Goal: Task Accomplishment & Management: Use online tool/utility

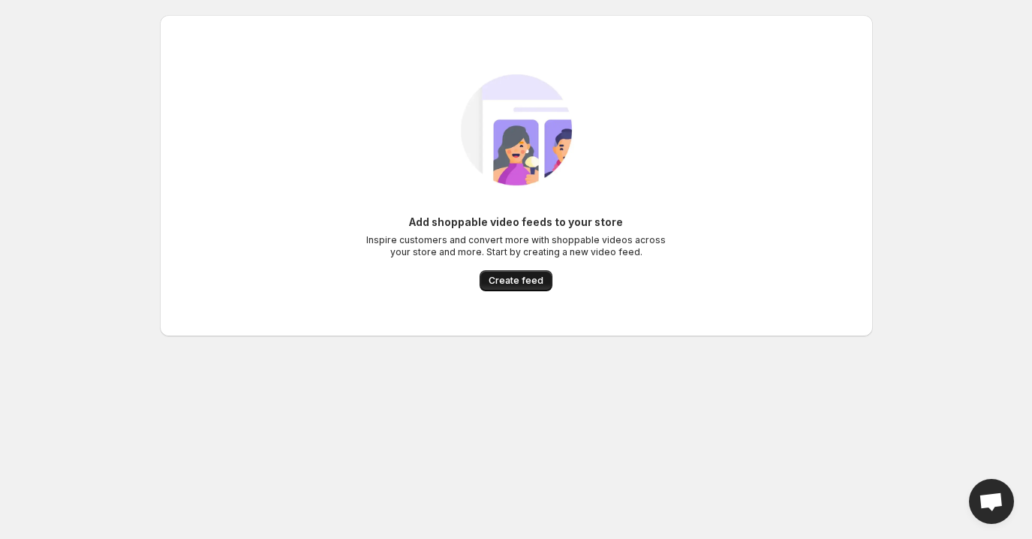
click at [508, 278] on span "Create feed" at bounding box center [516, 281] width 55 height 12
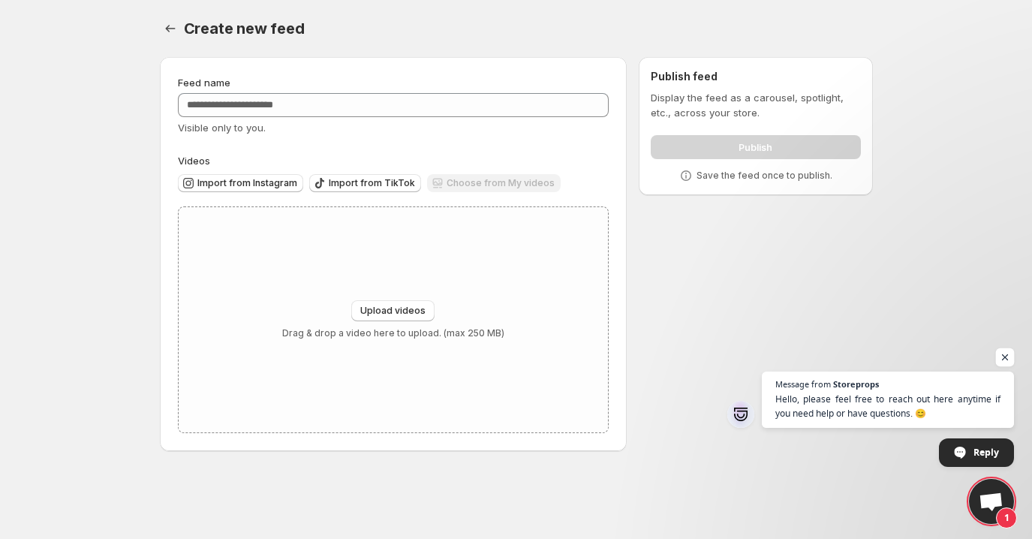
click at [1009, 353] on span "Open chat" at bounding box center [1005, 357] width 19 height 19
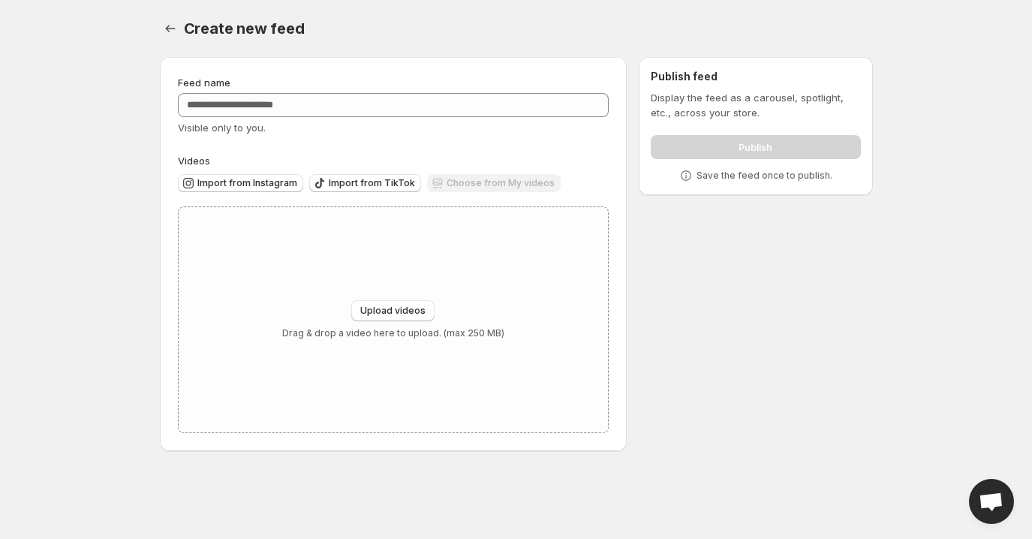
click at [151, 207] on div "Feed name Visible only to you. Videos Import from Instagram Import from TikTok …" at bounding box center [510, 257] width 725 height 424
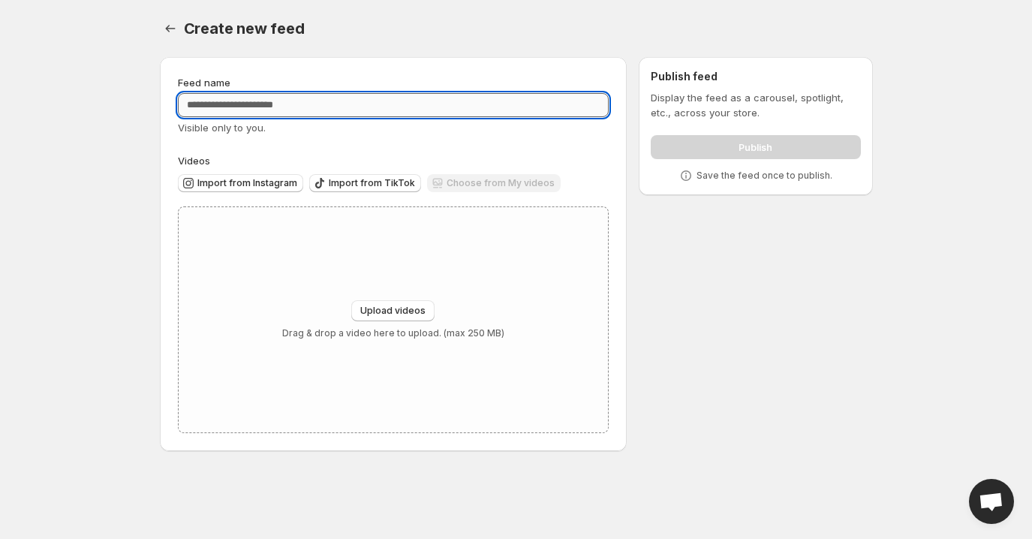
click at [315, 101] on input "Feed name" at bounding box center [394, 105] width 432 height 24
click at [251, 109] on input "Feed name" at bounding box center [394, 105] width 432 height 24
type input "*"
type input "**********"
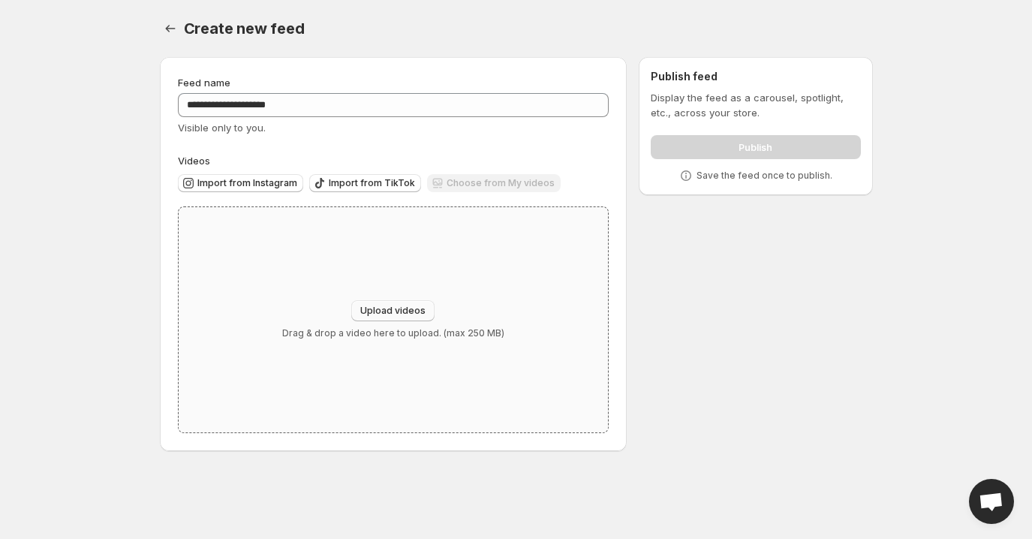
click at [390, 306] on span "Upload videos" at bounding box center [392, 311] width 65 height 12
type input "**********"
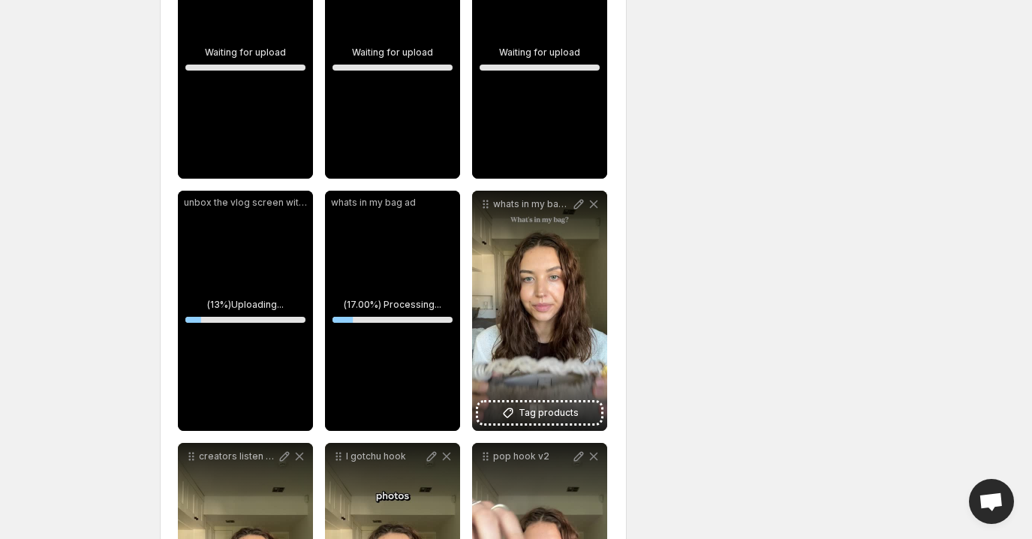
scroll to position [62, 0]
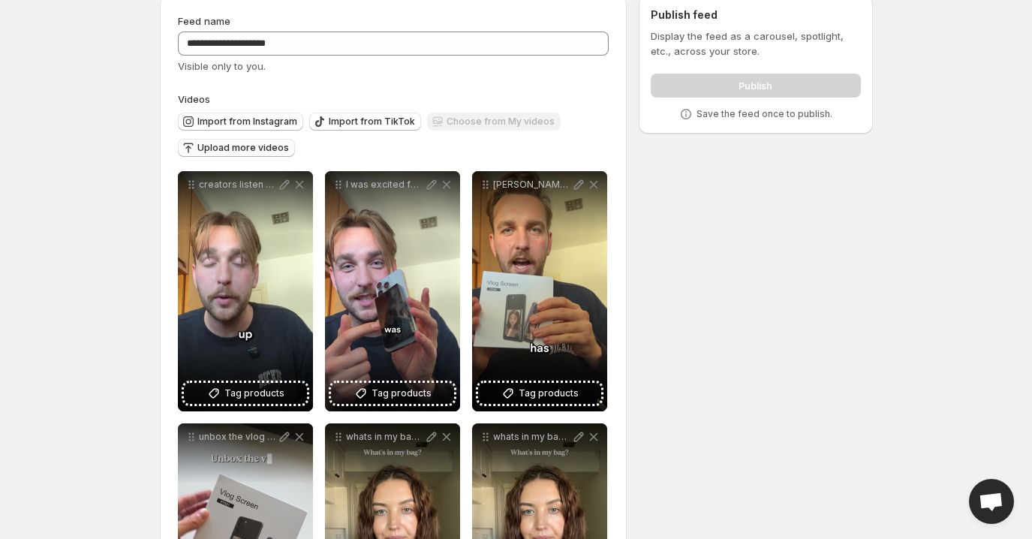
click at [254, 149] on span "Upload more videos" at bounding box center [243, 148] width 92 height 12
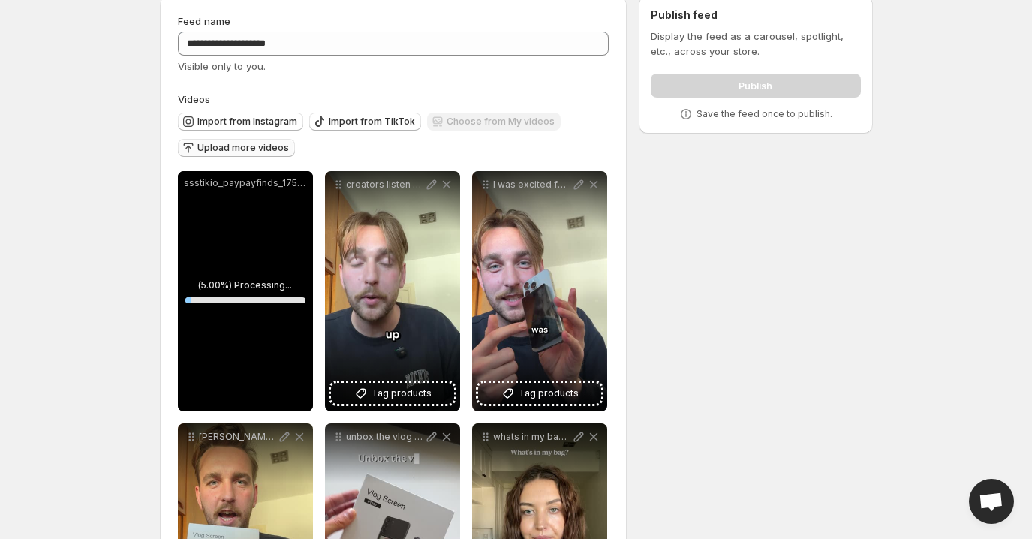
click at [264, 143] on span "Upload more videos" at bounding box center [243, 148] width 92 height 12
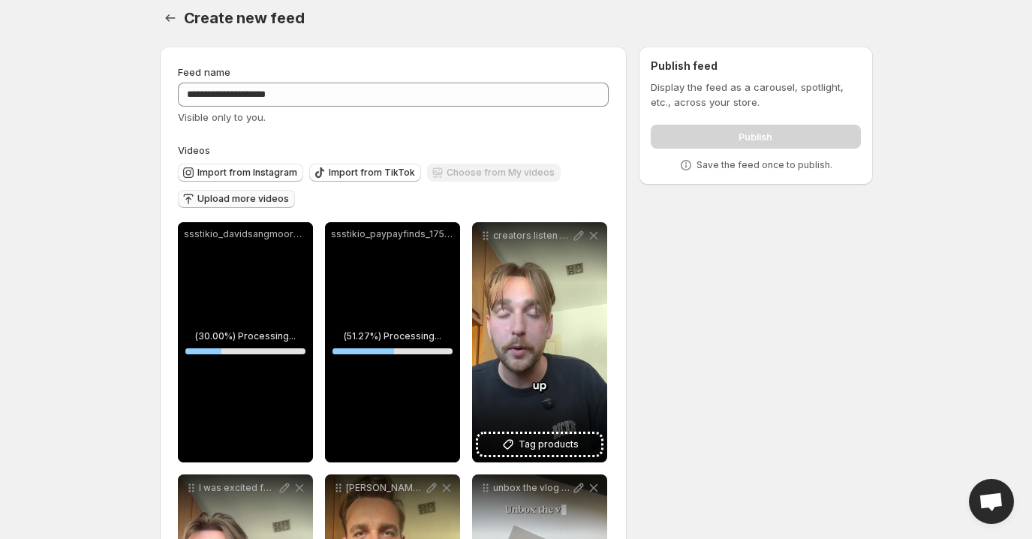
scroll to position [12, 0]
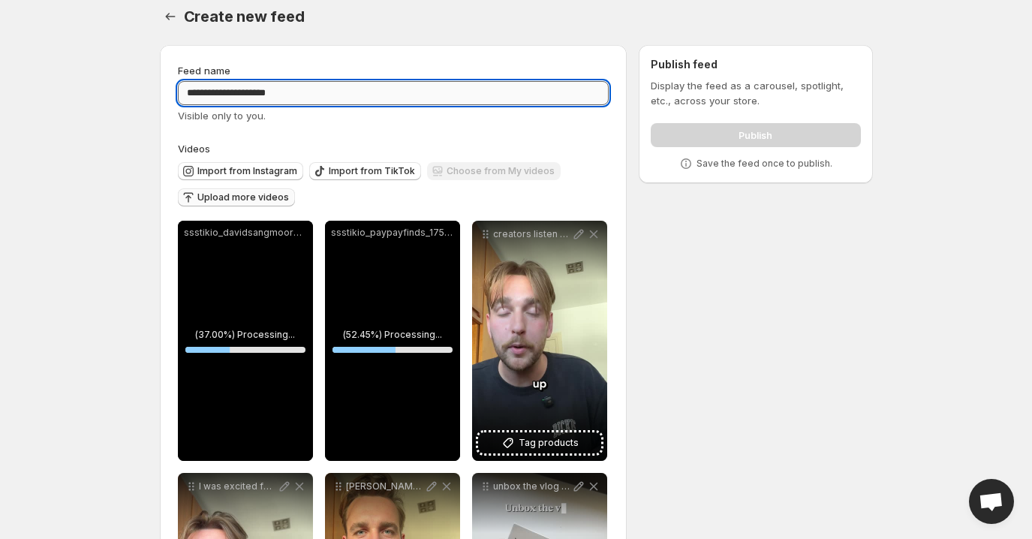
click at [242, 92] on input "**********" at bounding box center [394, 93] width 432 height 24
type input "**********"
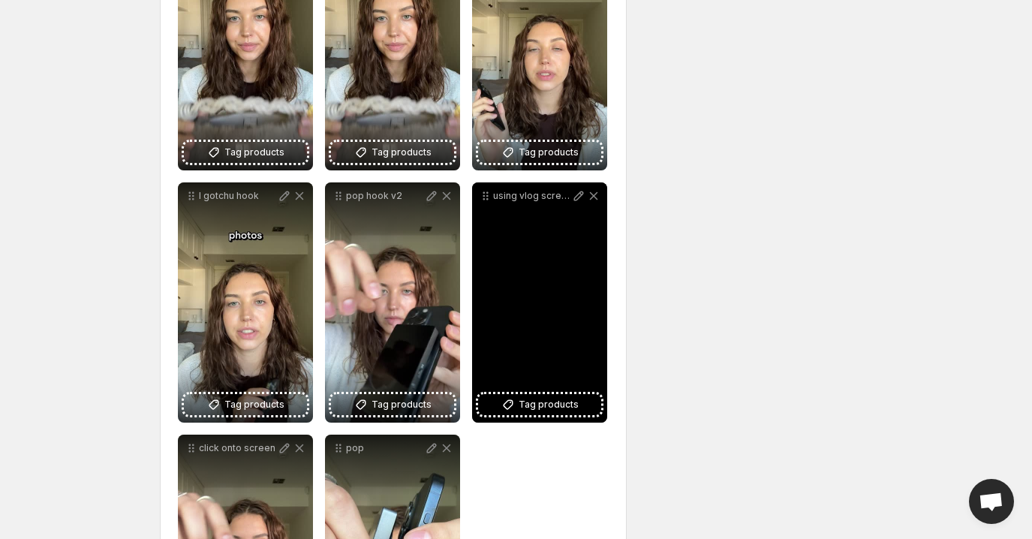
scroll to position [980, 0]
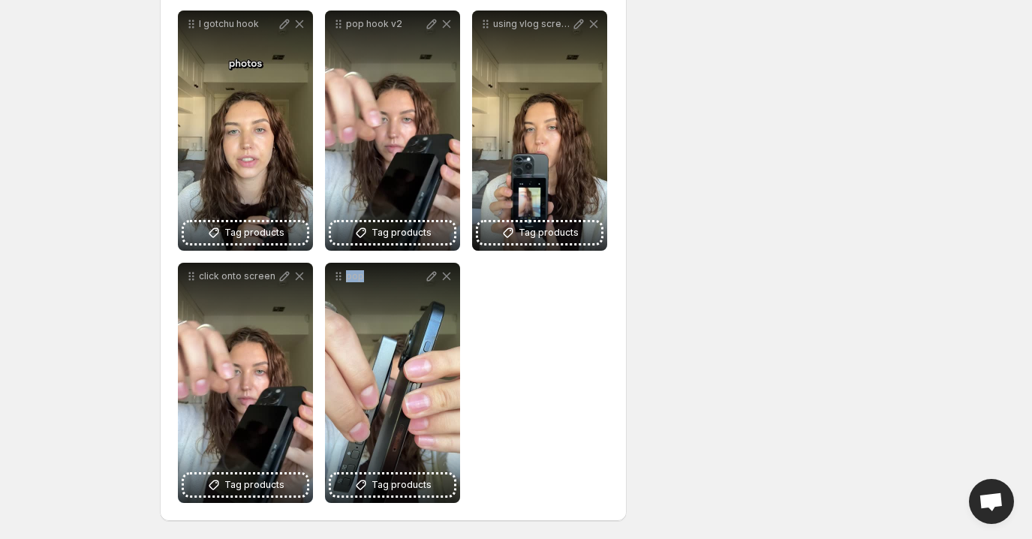
drag, startPoint x: 395, startPoint y: 366, endPoint x: 501, endPoint y: 360, distance: 106.1
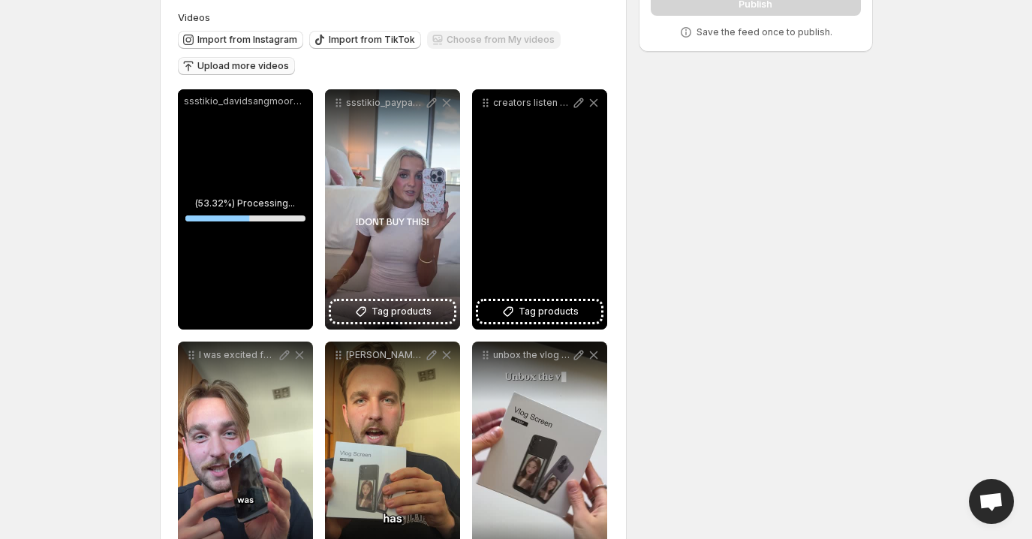
scroll to position [145, 0]
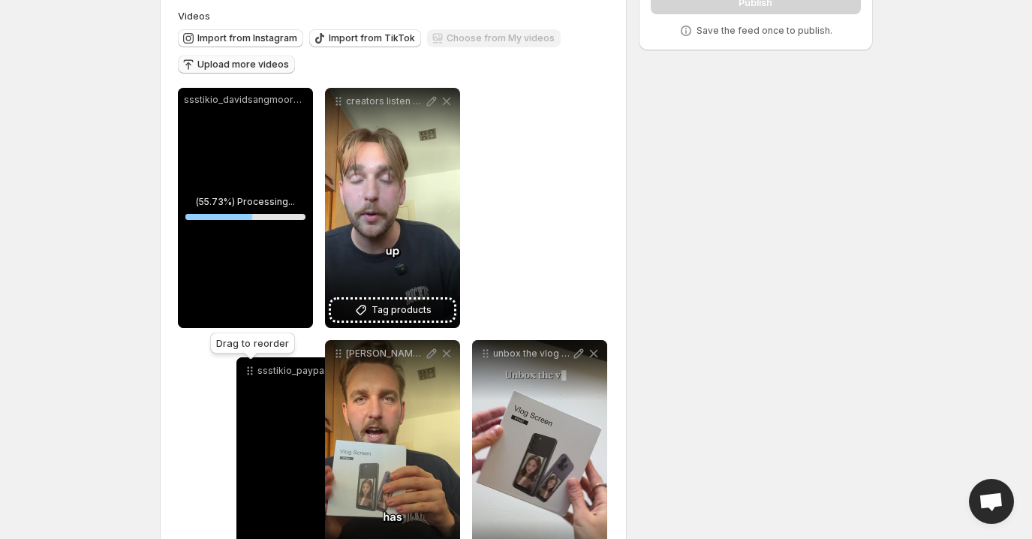
drag, startPoint x: 339, startPoint y: 104, endPoint x: 250, endPoint y: 373, distance: 283.7
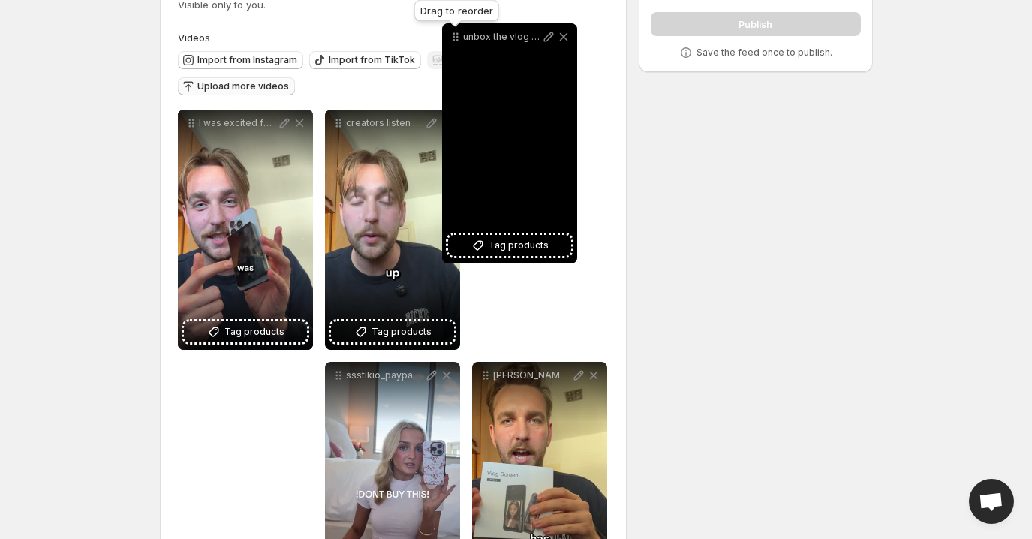
scroll to position [72, 0]
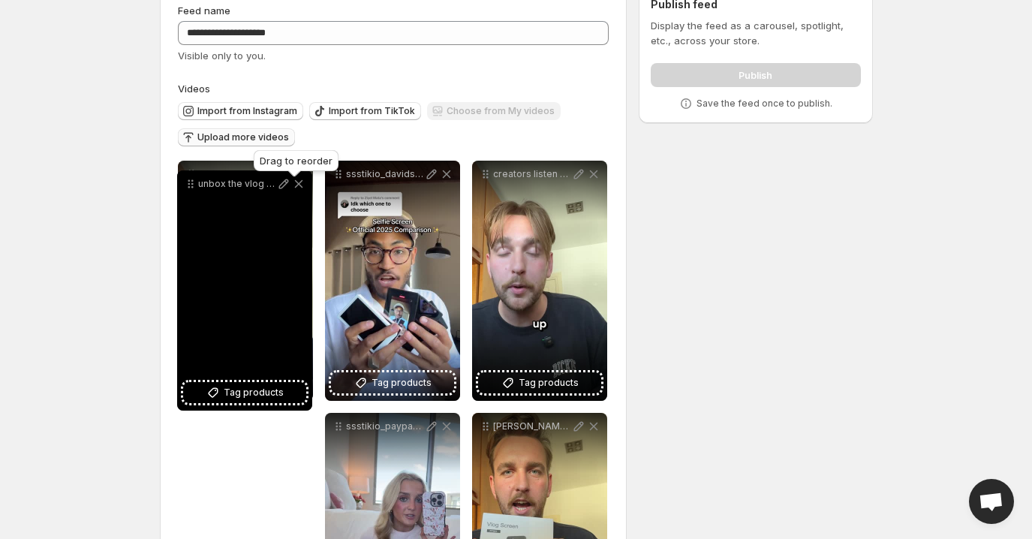
drag, startPoint x: 491, startPoint y: 276, endPoint x: 196, endPoint y: 186, distance: 308.5
click at [196, 186] on icon at bounding box center [190, 183] width 15 height 15
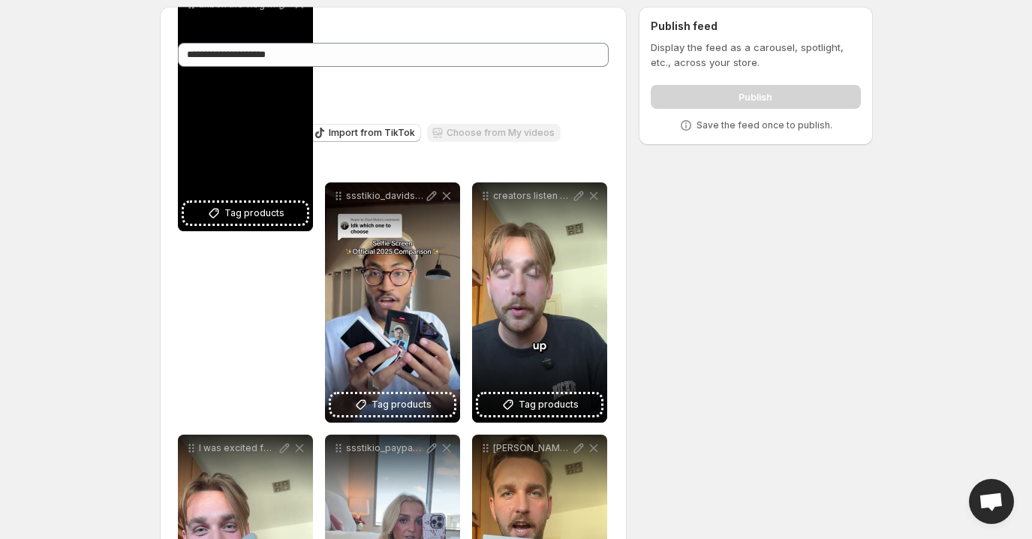
scroll to position [0, 0]
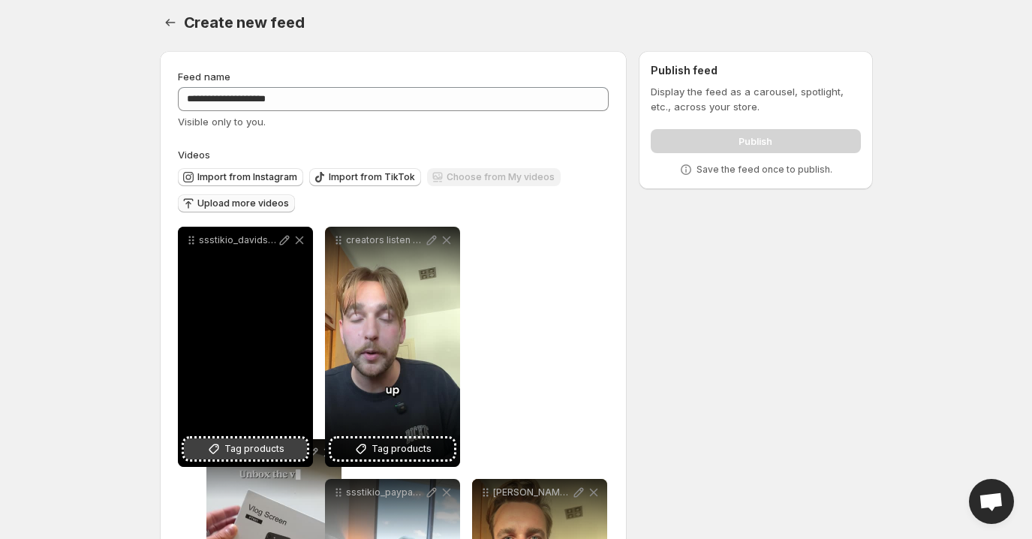
drag, startPoint x: 194, startPoint y: 57, endPoint x: 222, endPoint y: 442, distance: 386.2
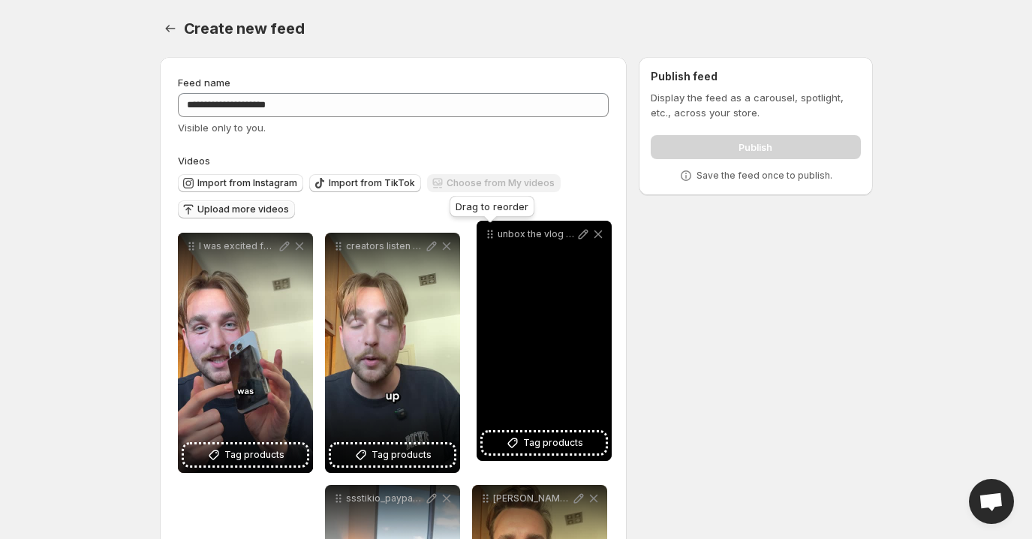
drag, startPoint x: 191, startPoint y: 282, endPoint x: 490, endPoint y: 240, distance: 301.7
click at [490, 240] on icon at bounding box center [490, 234] width 15 height 15
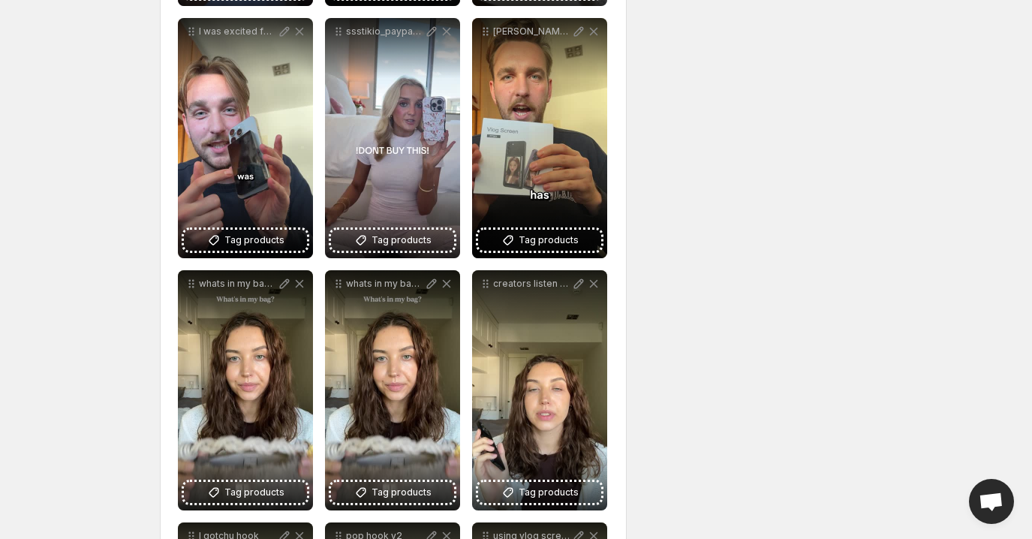
scroll to position [464, 0]
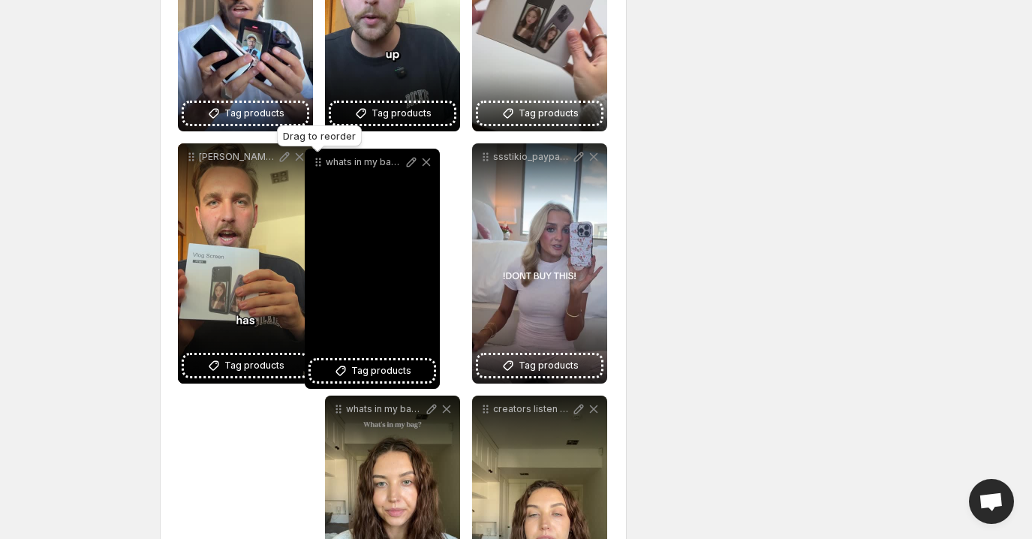
drag, startPoint x: 188, startPoint y: 289, endPoint x: 321, endPoint y: 57, distance: 267.8
click at [321, 155] on icon at bounding box center [318, 162] width 15 height 15
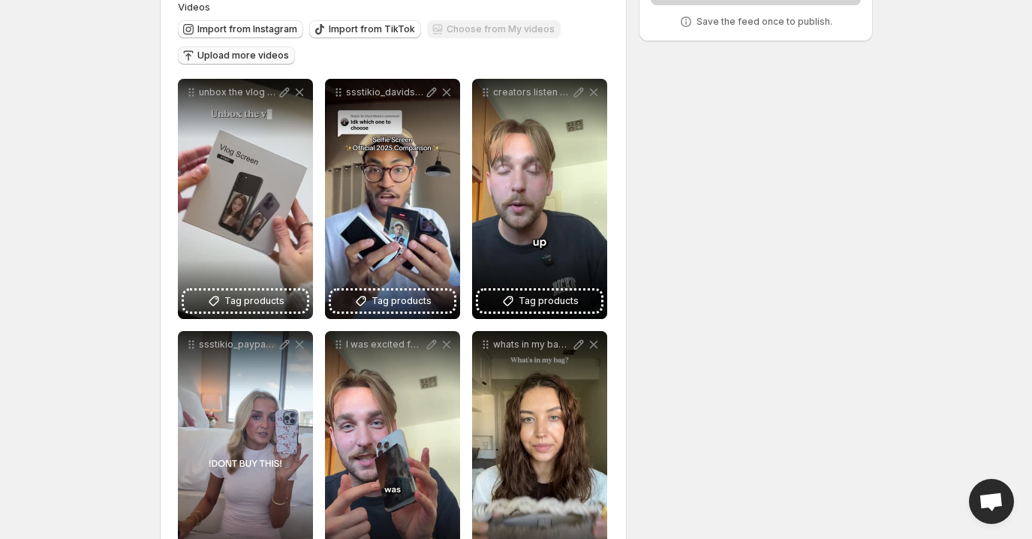
scroll to position [0, 0]
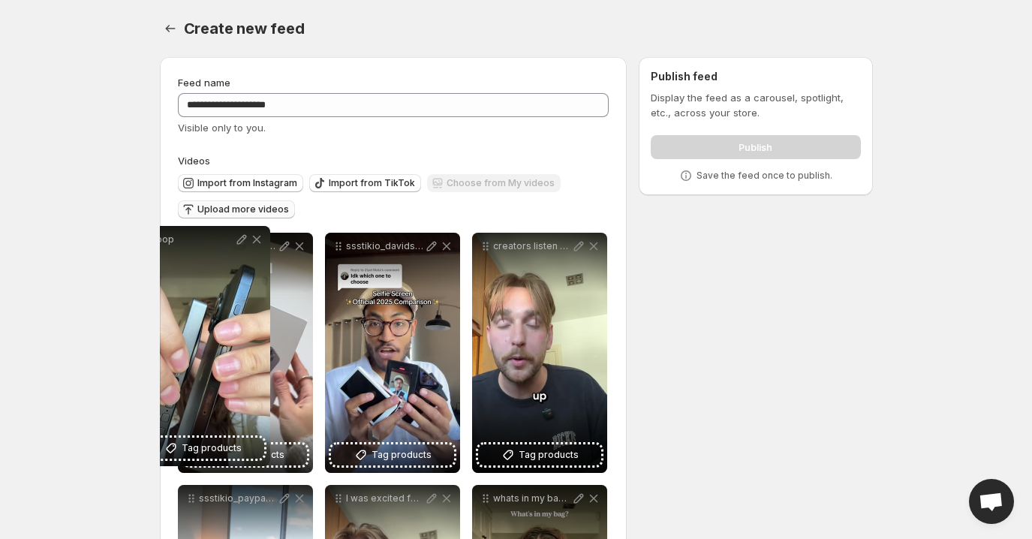
drag, startPoint x: 337, startPoint y: 330, endPoint x: 168, endPoint y: 245, distance: 189.0
click at [148, 244] on icon at bounding box center [147, 243] width 2 height 2
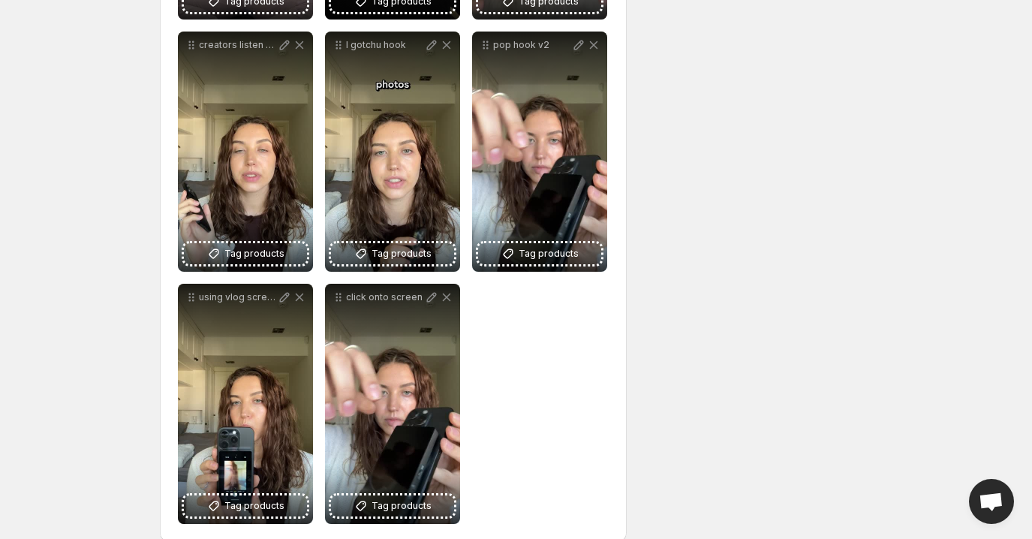
scroll to position [980, 0]
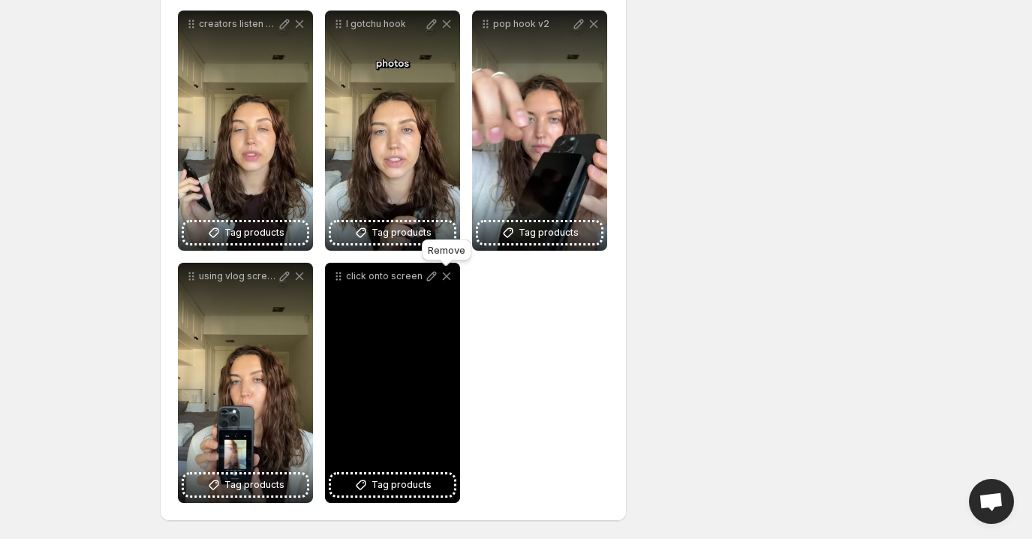
click at [448, 277] on icon at bounding box center [446, 276] width 15 height 15
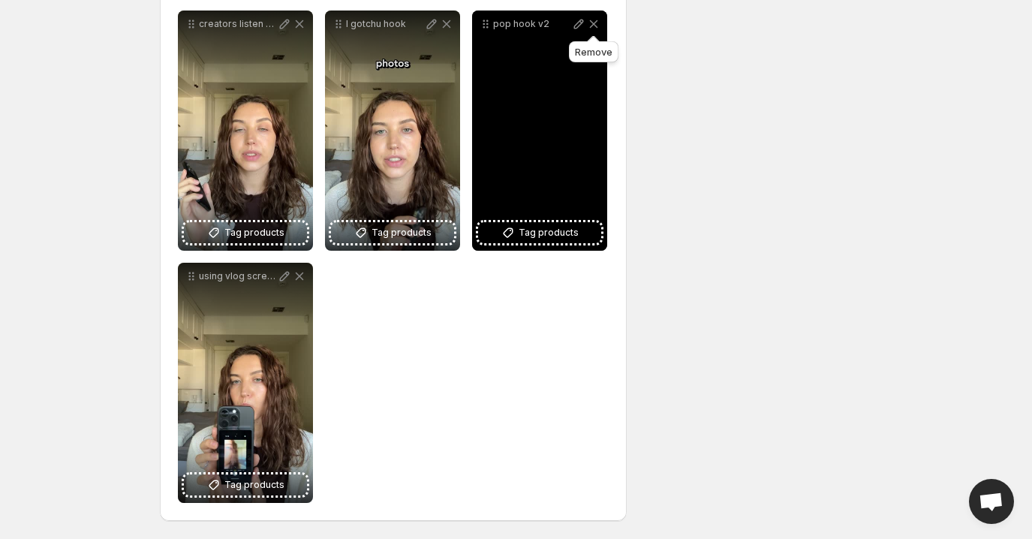
click at [594, 25] on icon at bounding box center [593, 24] width 15 height 15
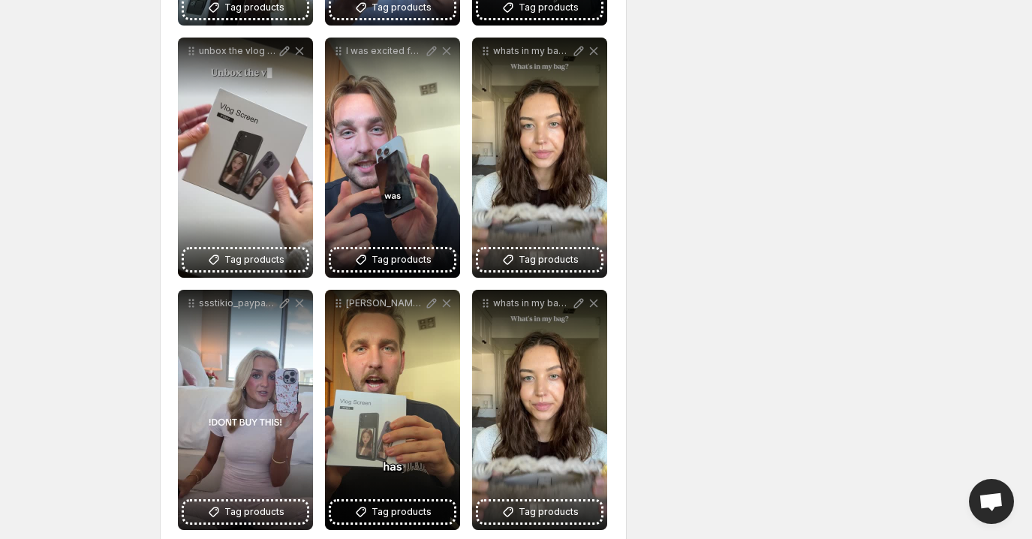
scroll to position [452, 0]
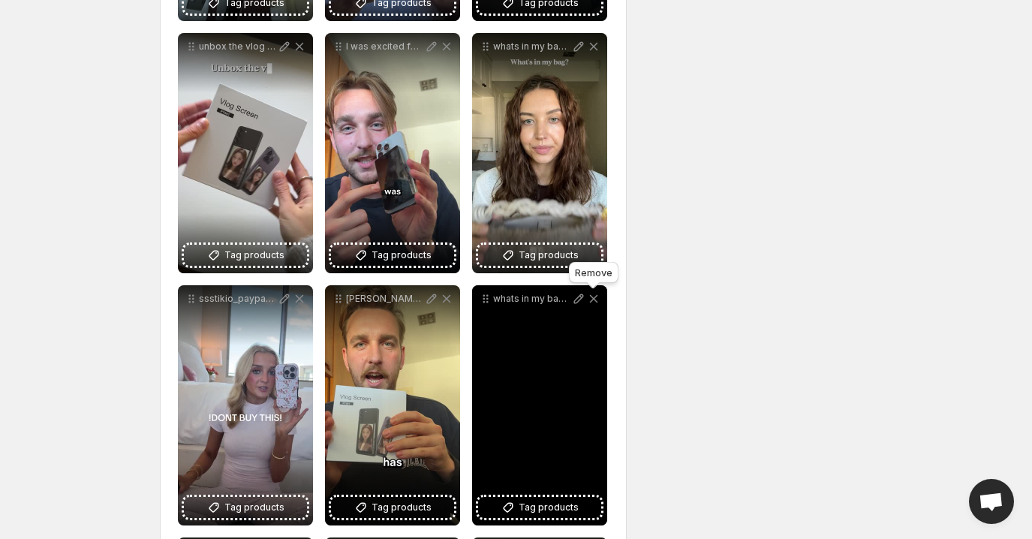
click at [592, 298] on icon at bounding box center [593, 299] width 8 height 8
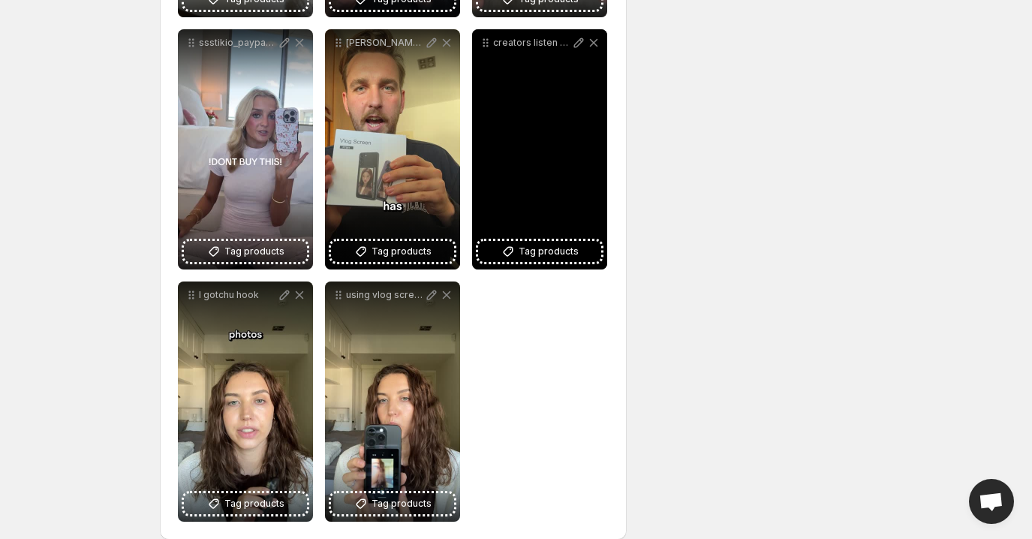
scroll to position [728, 0]
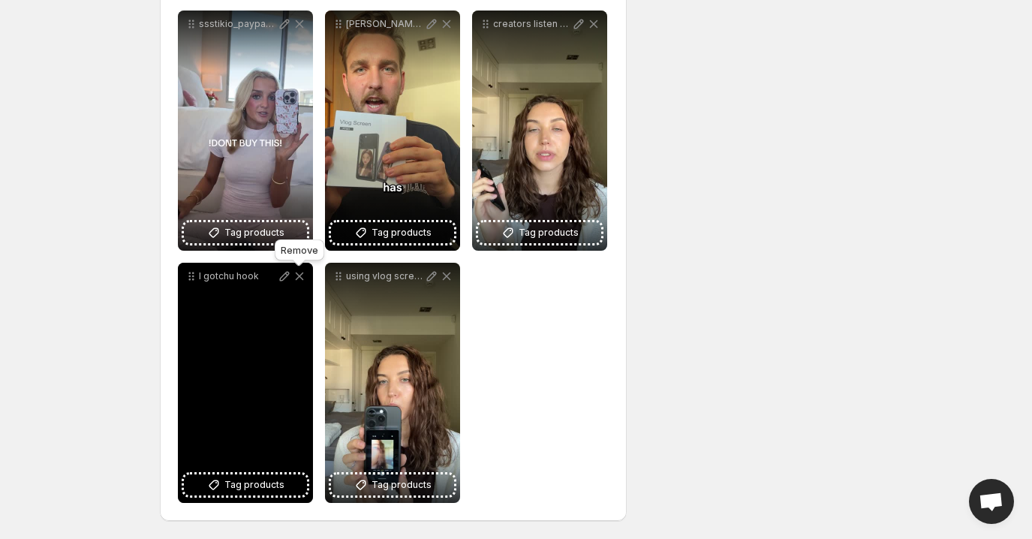
click at [300, 274] on icon at bounding box center [299, 277] width 8 height 8
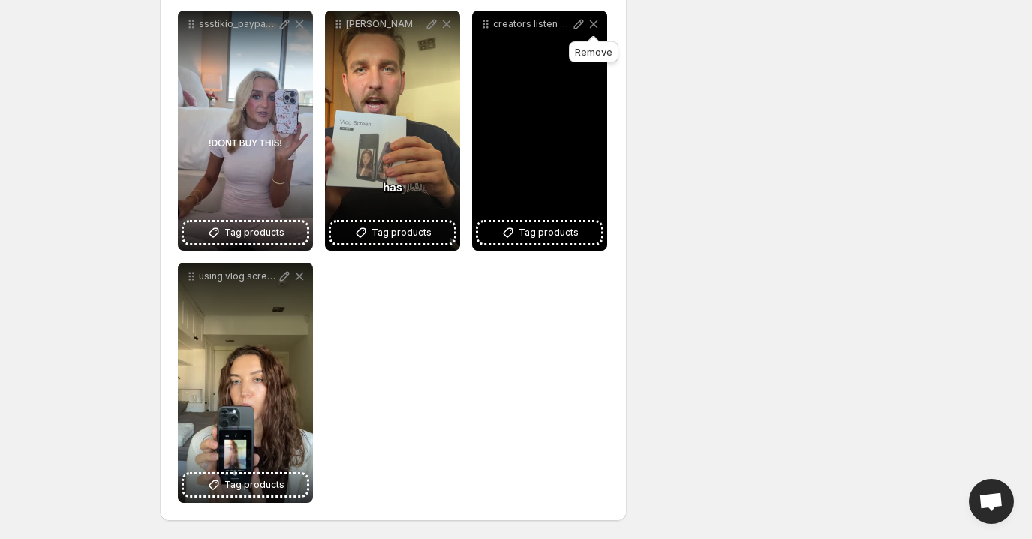
click at [594, 26] on icon at bounding box center [593, 24] width 15 height 15
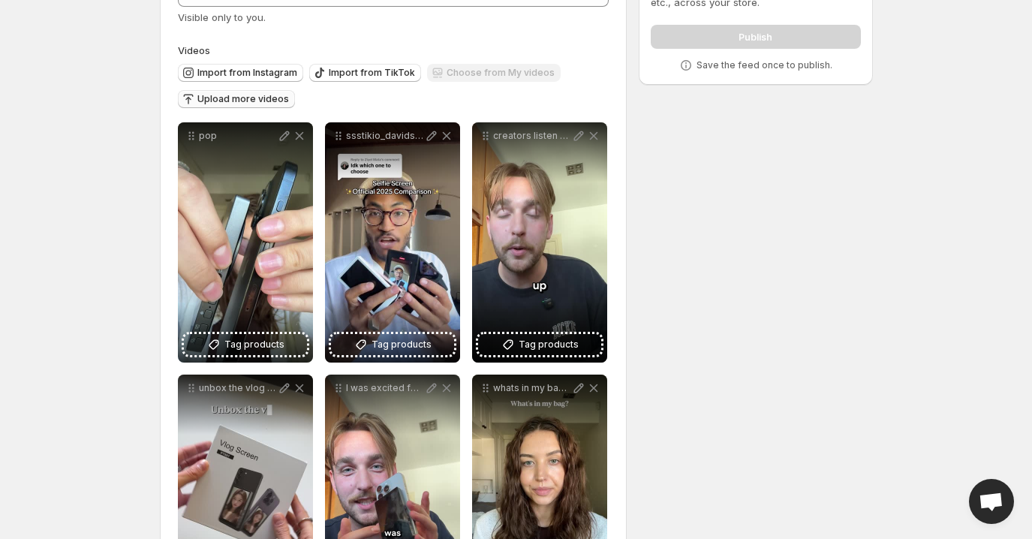
scroll to position [0, 0]
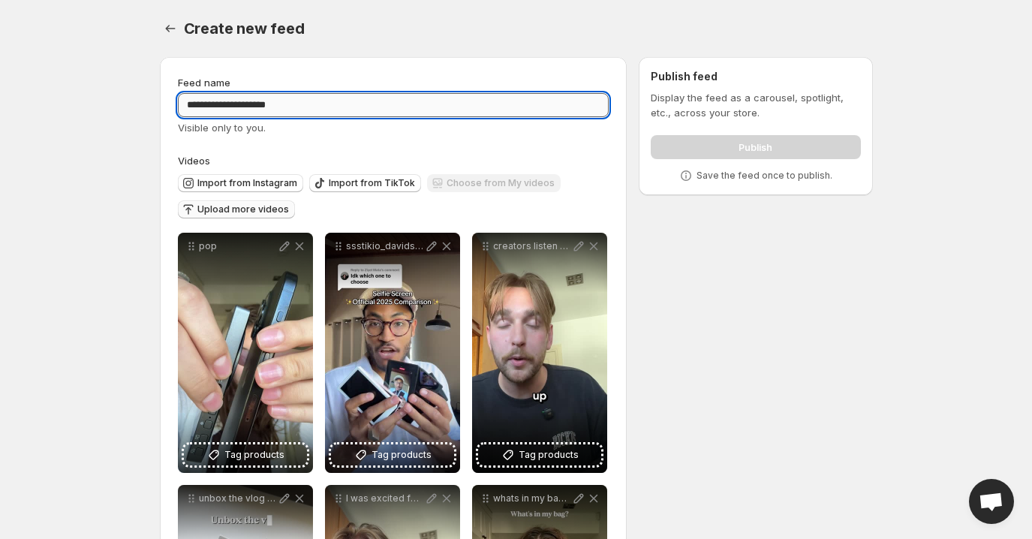
click at [357, 93] on input "**********" at bounding box center [394, 105] width 432 height 24
click at [359, 108] on input "**********" at bounding box center [394, 105] width 432 height 24
click at [769, 143] on div "Publish" at bounding box center [755, 144] width 209 height 30
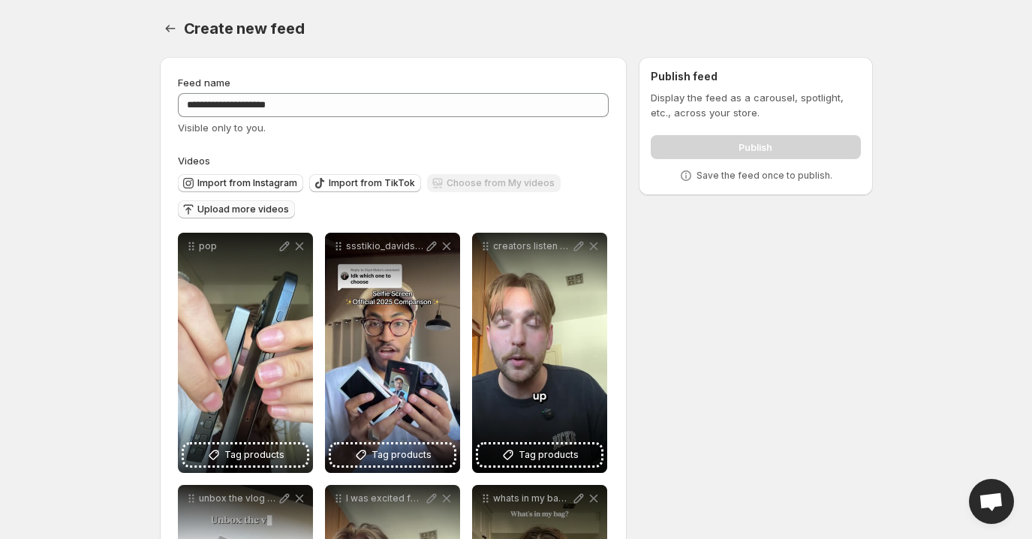
click at [769, 143] on div "Publish" at bounding box center [755, 144] width 209 height 30
click at [743, 185] on div "Publish feed Display the feed as a carousel, spotlight, etc., across your store…" at bounding box center [756, 126] width 234 height 138
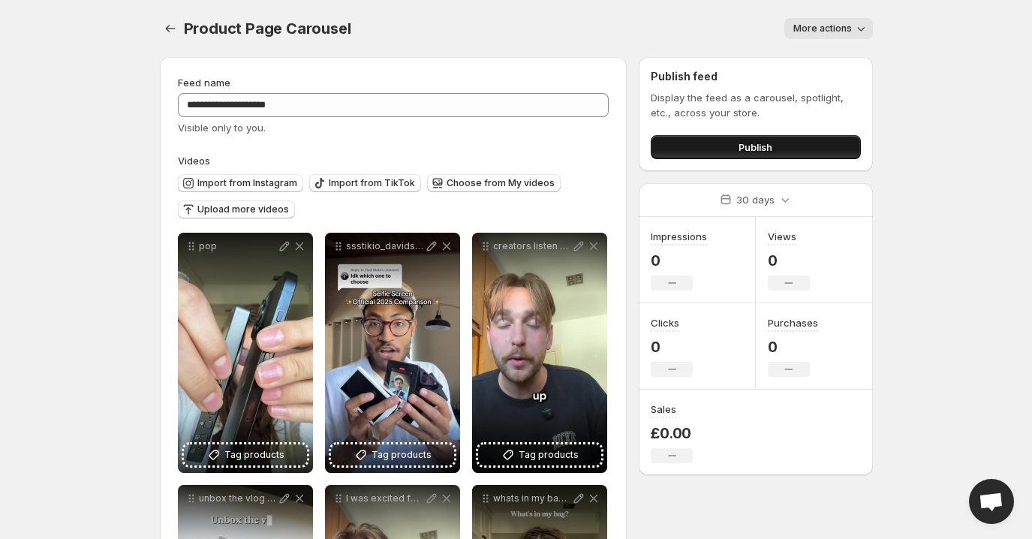
click at [762, 152] on span "Publish" at bounding box center [756, 147] width 34 height 15
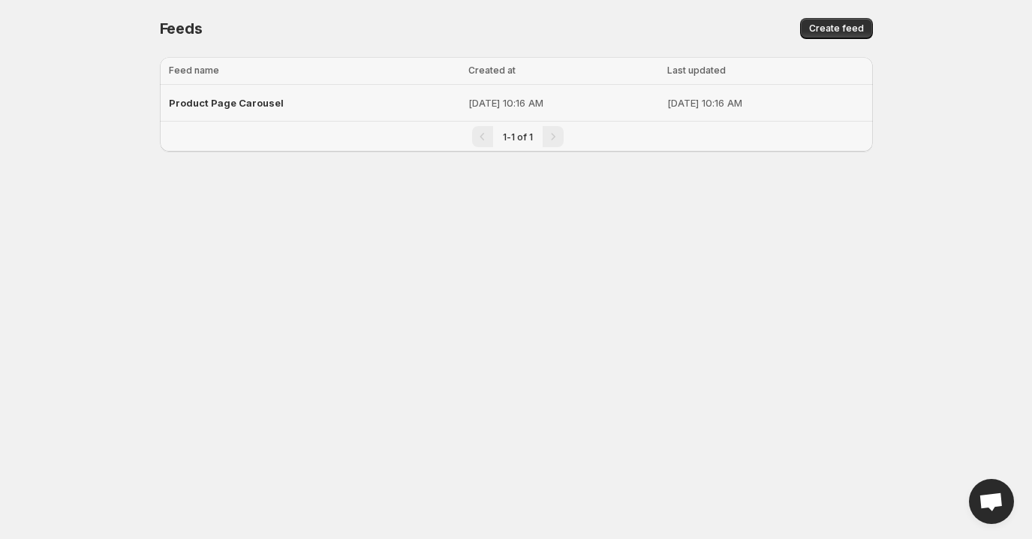
click at [517, 97] on p "[DATE] 10:16 AM" at bounding box center [564, 102] width 190 height 15
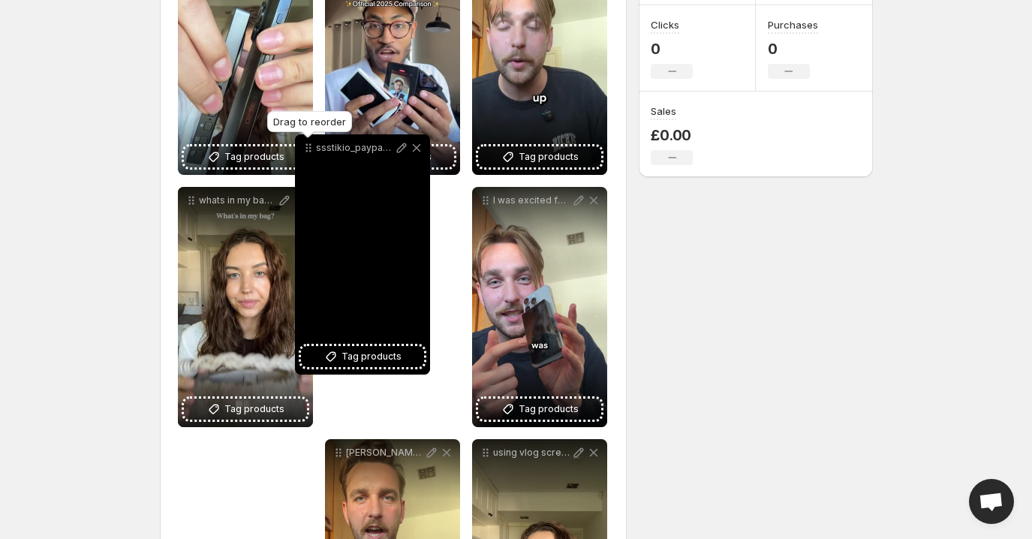
scroll to position [293, 0]
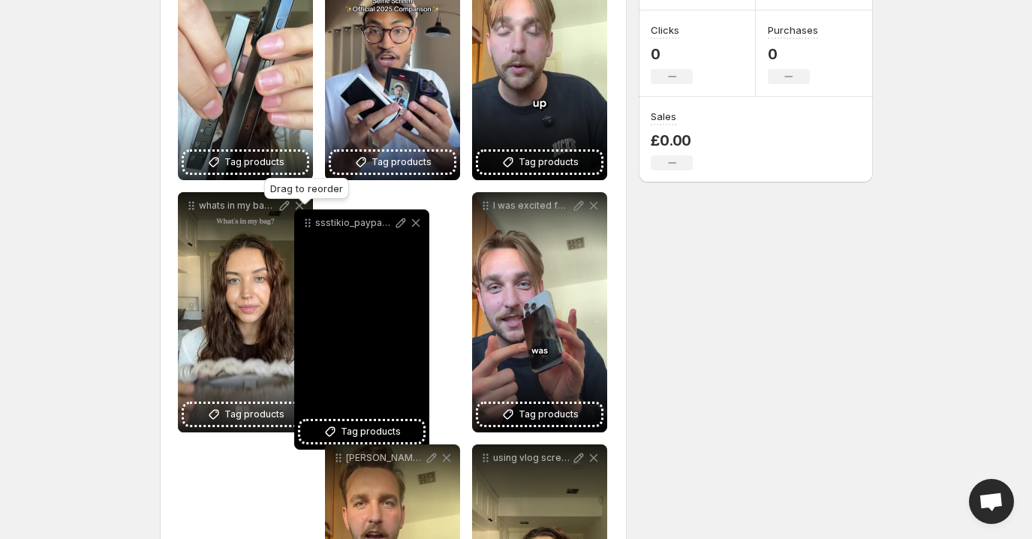
drag, startPoint x: 191, startPoint y: 276, endPoint x: 314, endPoint y: 216, distance: 136.0
click at [311, 222] on icon at bounding box center [310, 223] width 2 height 2
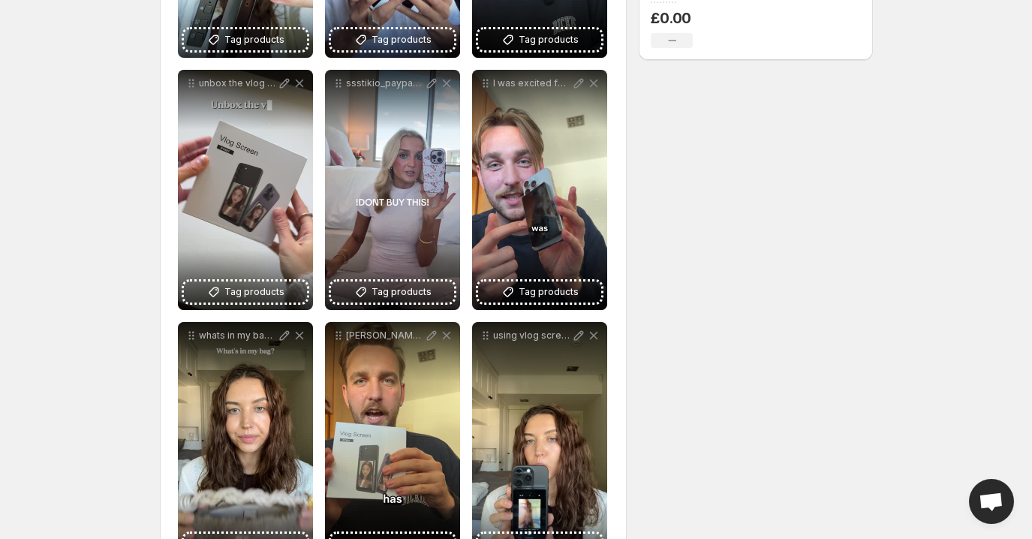
scroll to position [417, 0]
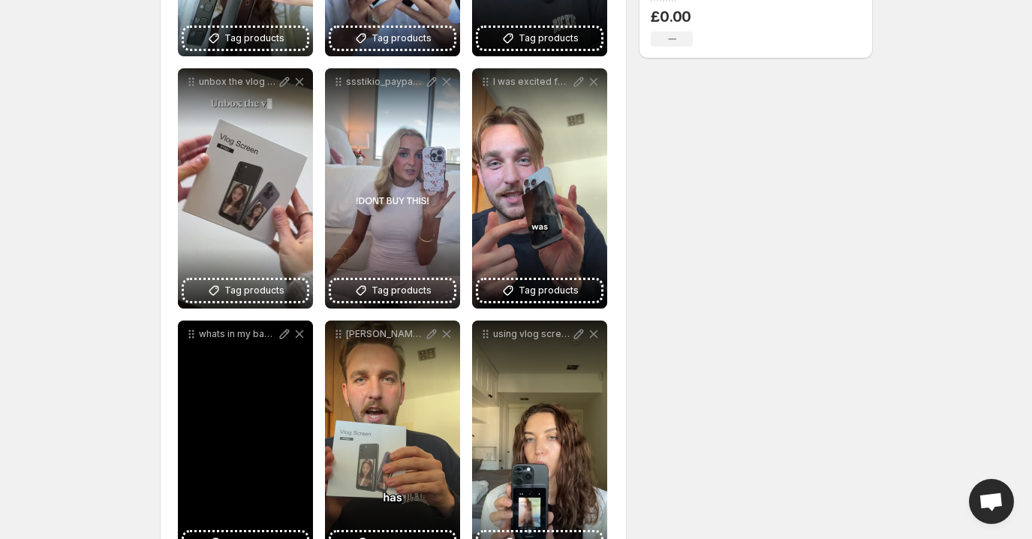
click at [216, 413] on div "whats in my bag ad" at bounding box center [245, 441] width 135 height 240
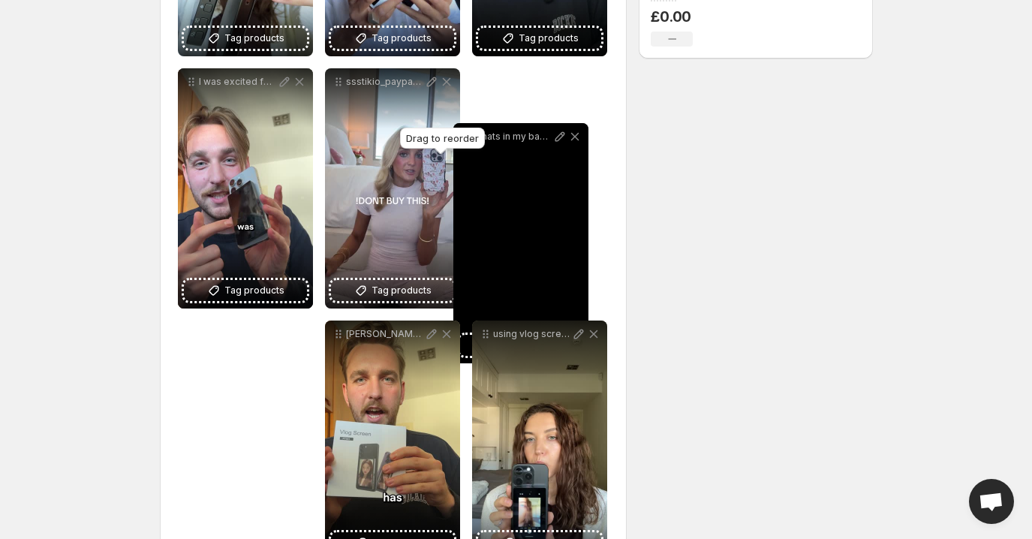
drag, startPoint x: 191, startPoint y: 336, endPoint x: 457, endPoint y: 143, distance: 328.0
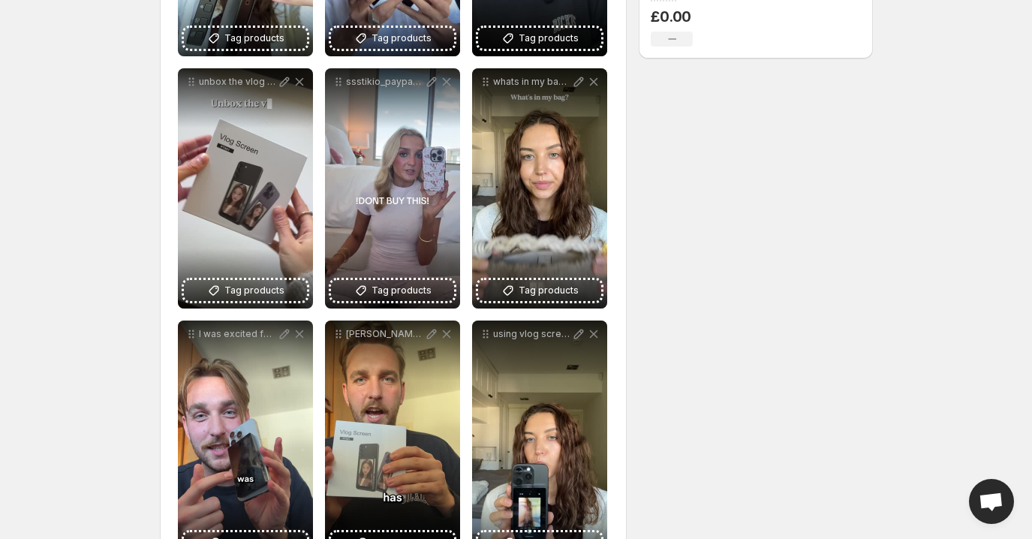
scroll to position [475, 0]
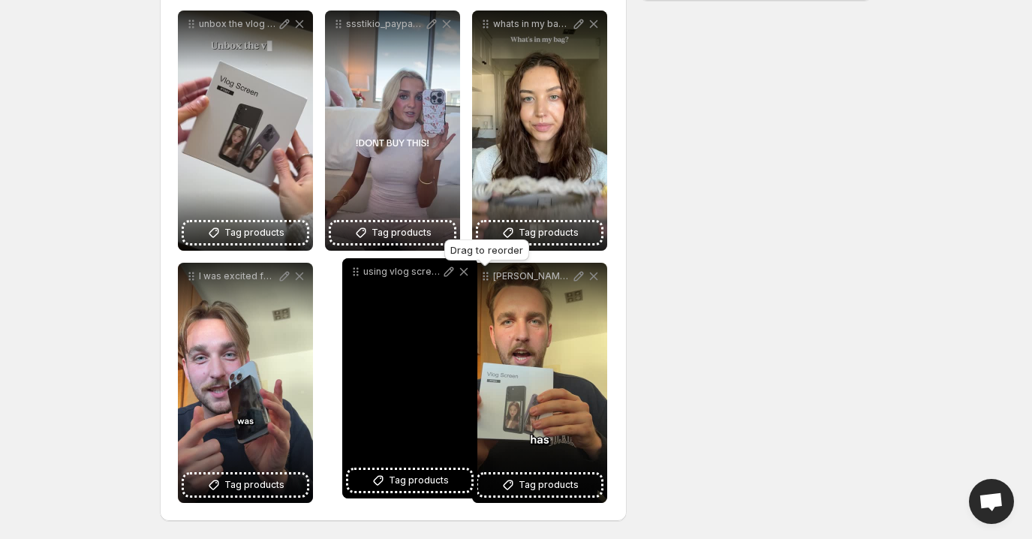
drag, startPoint x: 487, startPoint y: 276, endPoint x: 357, endPoint y: 271, distance: 130.0
click at [357, 271] on icon at bounding box center [358, 272] width 2 height 2
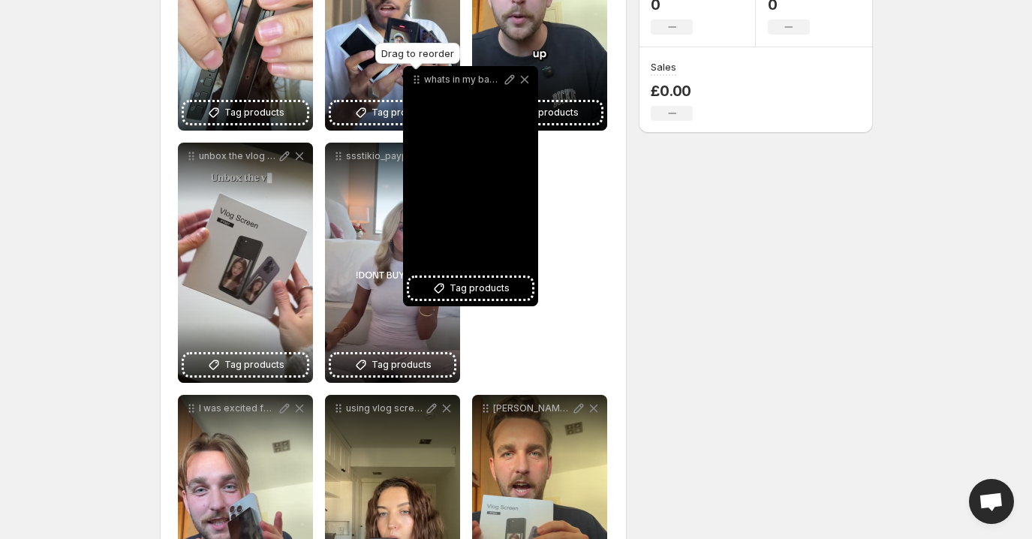
scroll to position [325, 0]
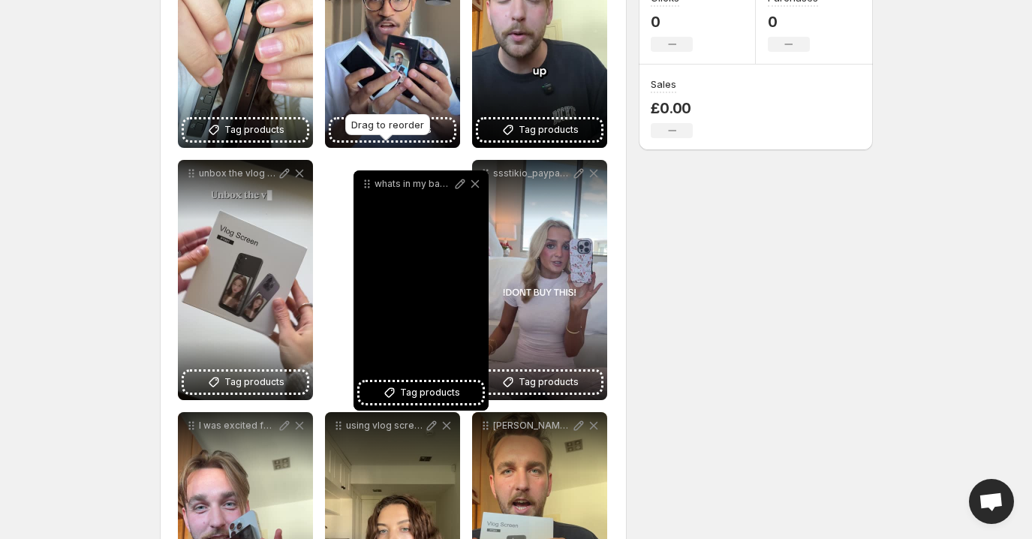
drag, startPoint x: 490, startPoint y: 80, endPoint x: 363, endPoint y: 194, distance: 170.7
click at [363, 191] on icon at bounding box center [367, 183] width 15 height 15
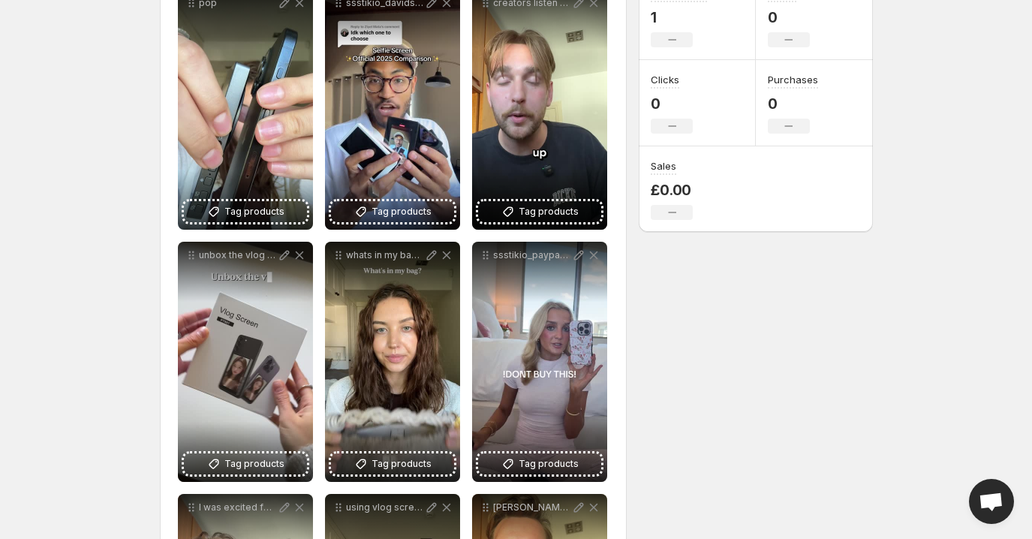
scroll to position [0, 0]
